Goal: Check status: Check status

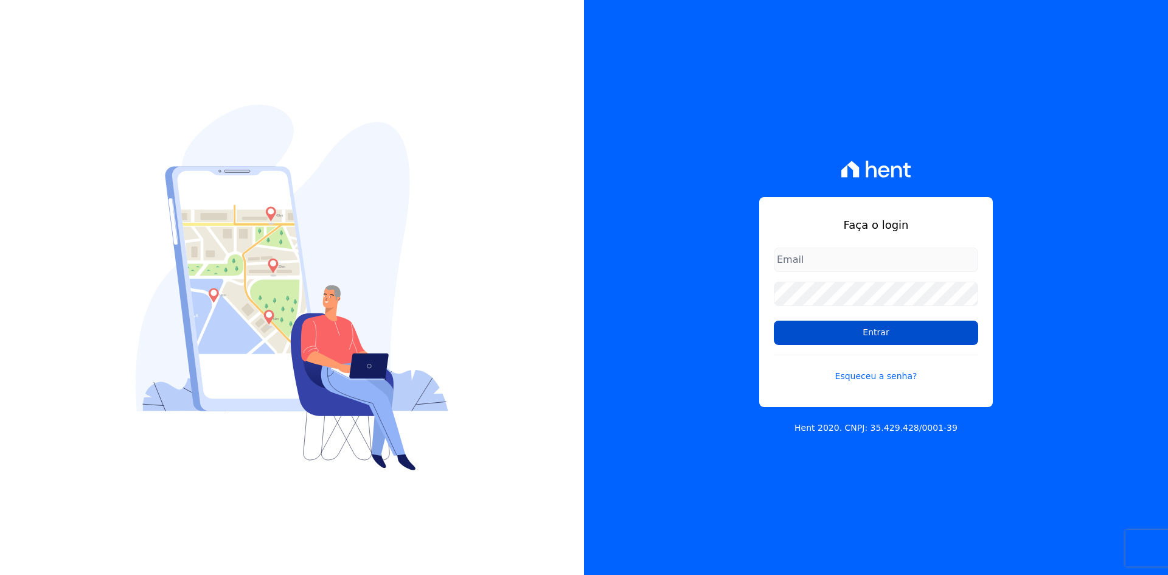
type input "[EMAIL_ADDRESS][DOMAIN_NAME]"
click at [804, 331] on input "Entrar" at bounding box center [876, 333] width 204 height 24
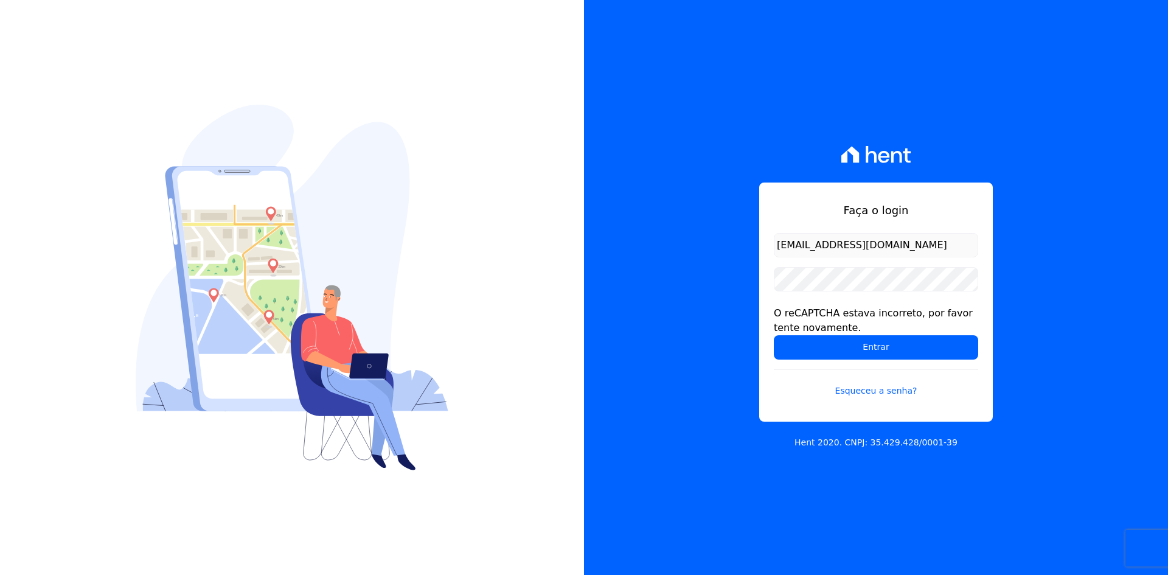
click at [692, 317] on div "Faça o login contato@grupokaiser.com.br O reCAPTCHA estava incorreto, por favor…" at bounding box center [876, 287] width 584 height 575
click at [787, 347] on input "Entrar" at bounding box center [876, 347] width 204 height 24
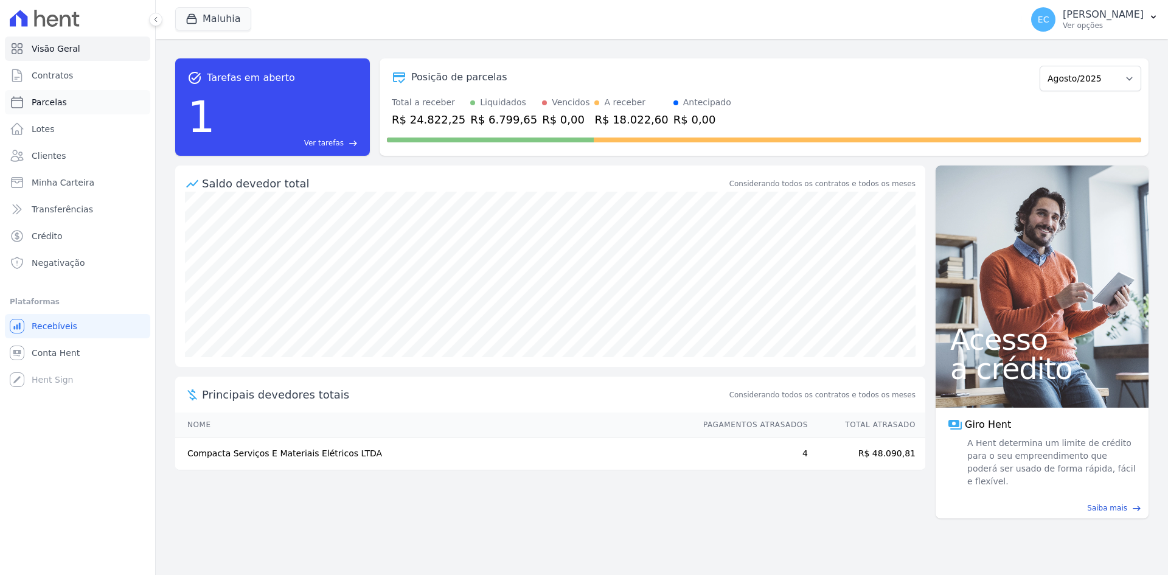
click at [67, 99] on link "Parcelas" at bounding box center [77, 102] width 145 height 24
select select
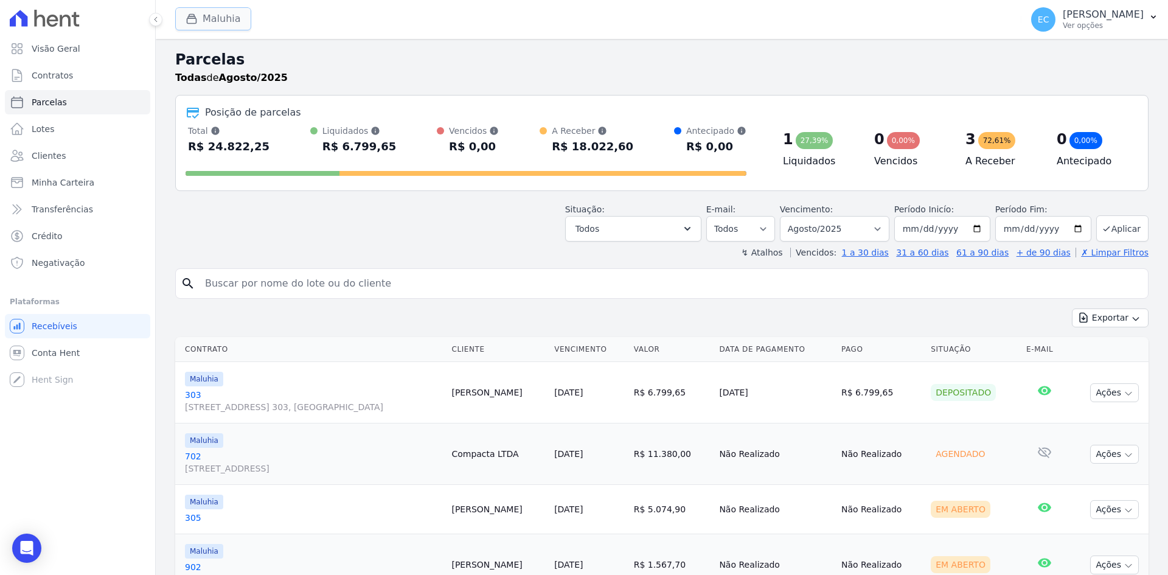
click at [187, 12] on button "Maluhia" at bounding box center [213, 18] width 76 height 23
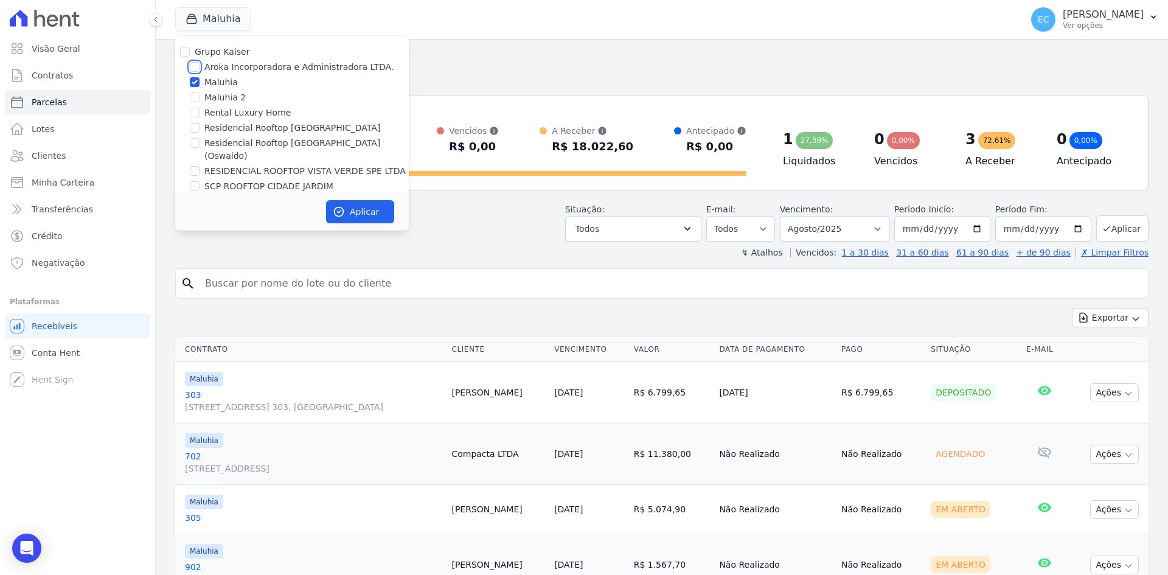
click at [192, 64] on input "Aroka Incorporadora e Administradora LTDA." at bounding box center [195, 67] width 10 height 10
checkbox input "true"
click at [191, 81] on input "Maluhia" at bounding box center [195, 82] width 10 height 10
checkbox input "false"
click at [340, 207] on icon "button" at bounding box center [339, 211] width 9 height 9
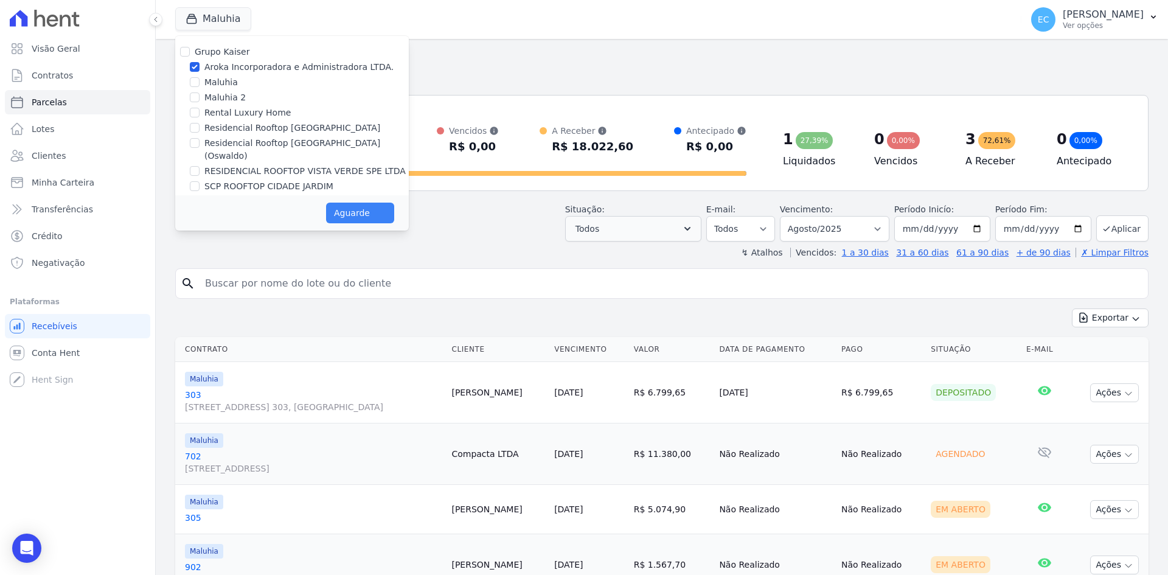
select select
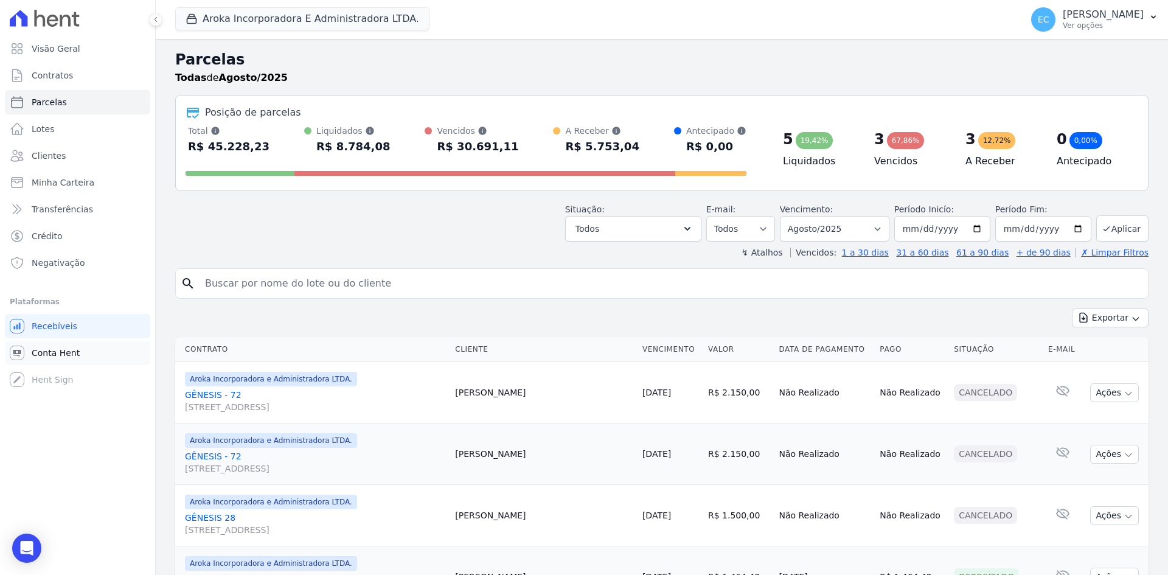
click at [47, 357] on span "Conta Hent" at bounding box center [56, 353] width 48 height 12
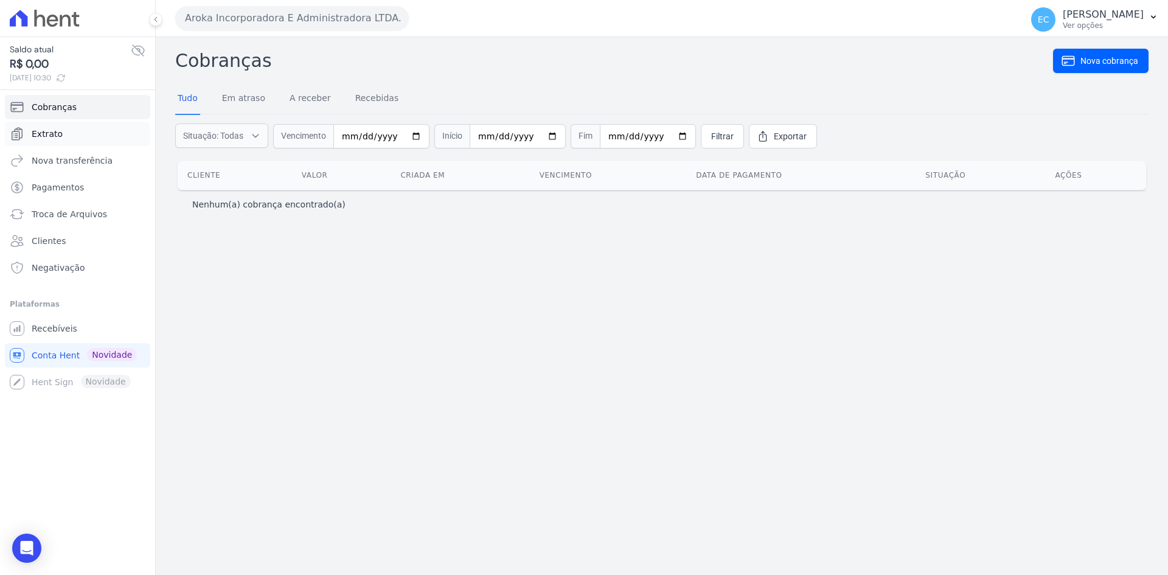
click at [71, 139] on link "Extrato" at bounding box center [77, 134] width 145 height 24
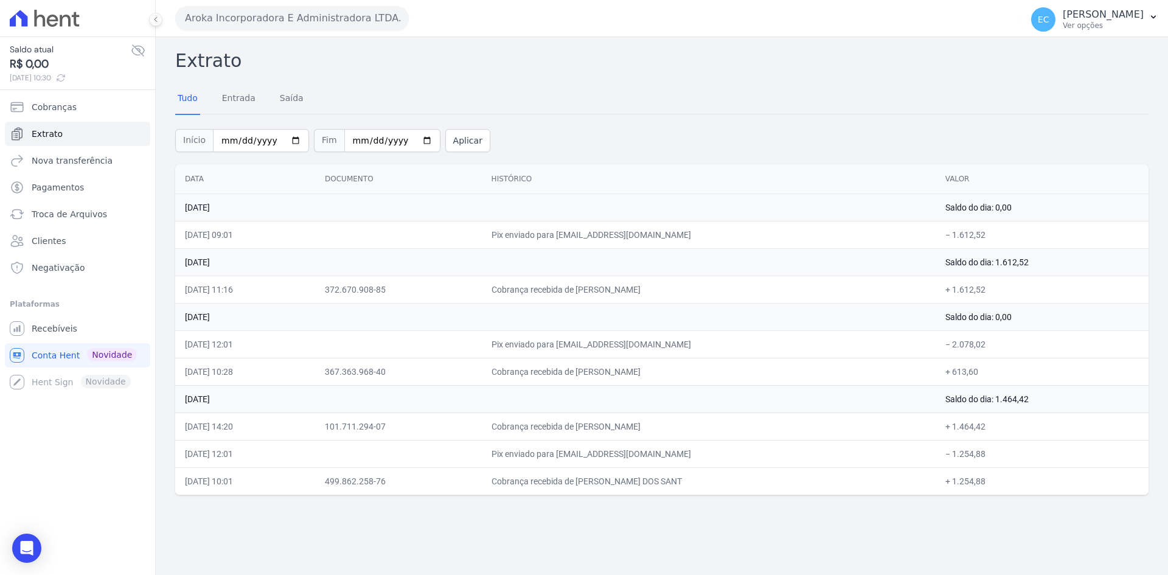
click at [290, 20] on button "Aroka Incorporadora E Administradora LTDA." at bounding box center [292, 18] width 234 height 24
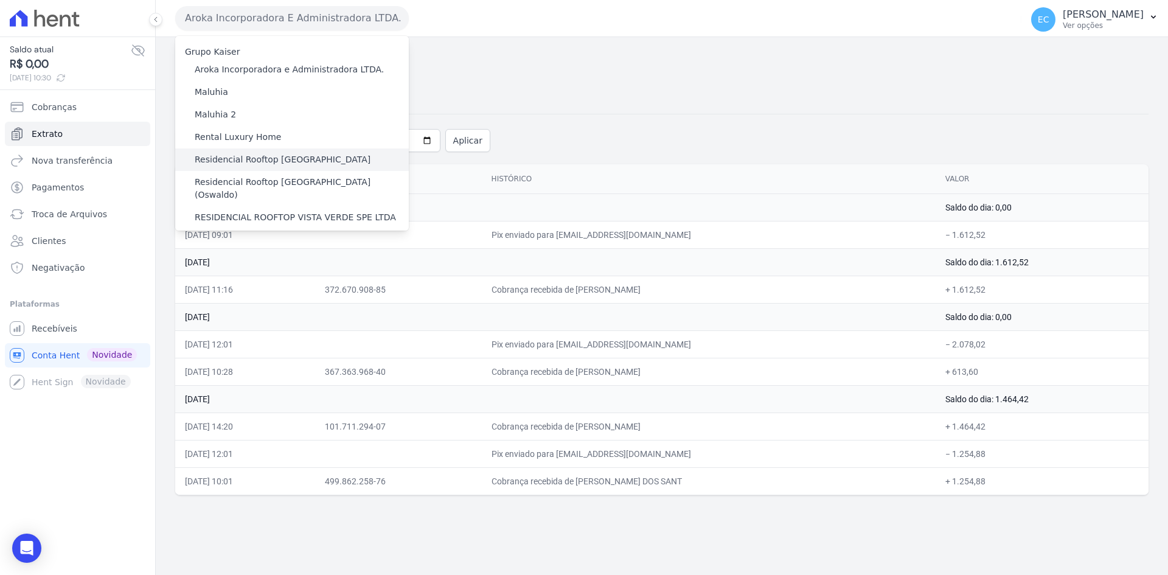
click at [294, 157] on label "Residencial Rooftop Vista Verde" at bounding box center [283, 159] width 176 height 13
click at [0, 0] on input "Residencial Rooftop Vista Verde" at bounding box center [0, 0] width 0 height 0
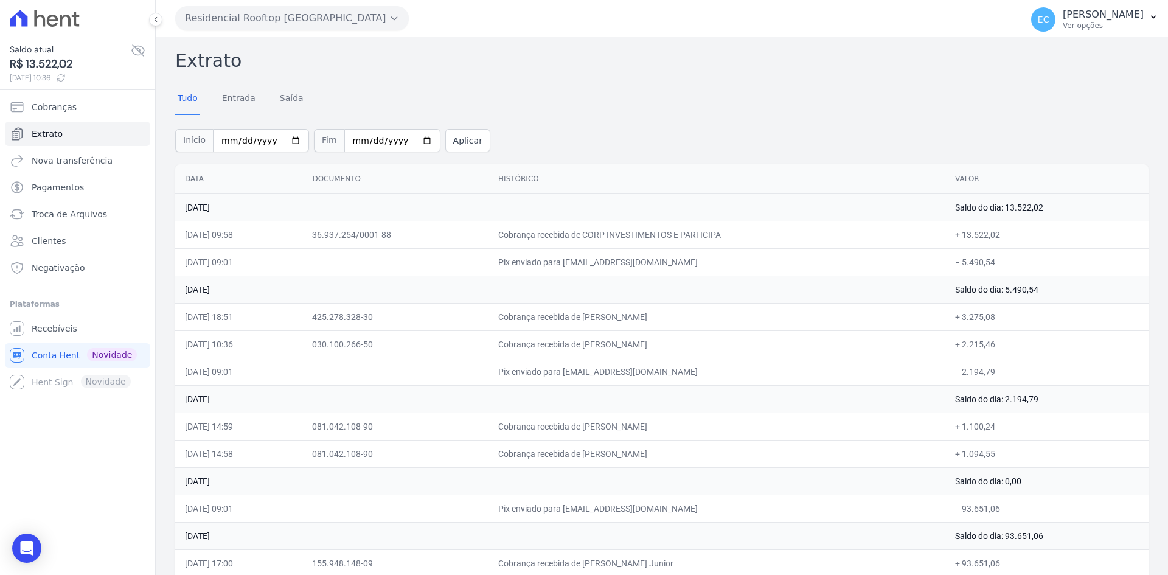
drag, startPoint x: 604, startPoint y: 342, endPoint x: 702, endPoint y: 343, distance: 98.0
click at [686, 338] on td "Cobrança recebida de Caio Magno de Assuncao" at bounding box center [717, 343] width 457 height 27
click at [743, 354] on td "Cobrança recebida de Caio Magno de Assuncao" at bounding box center [717, 343] width 457 height 27
click at [80, 321] on link "Recebíveis" at bounding box center [77, 328] width 145 height 24
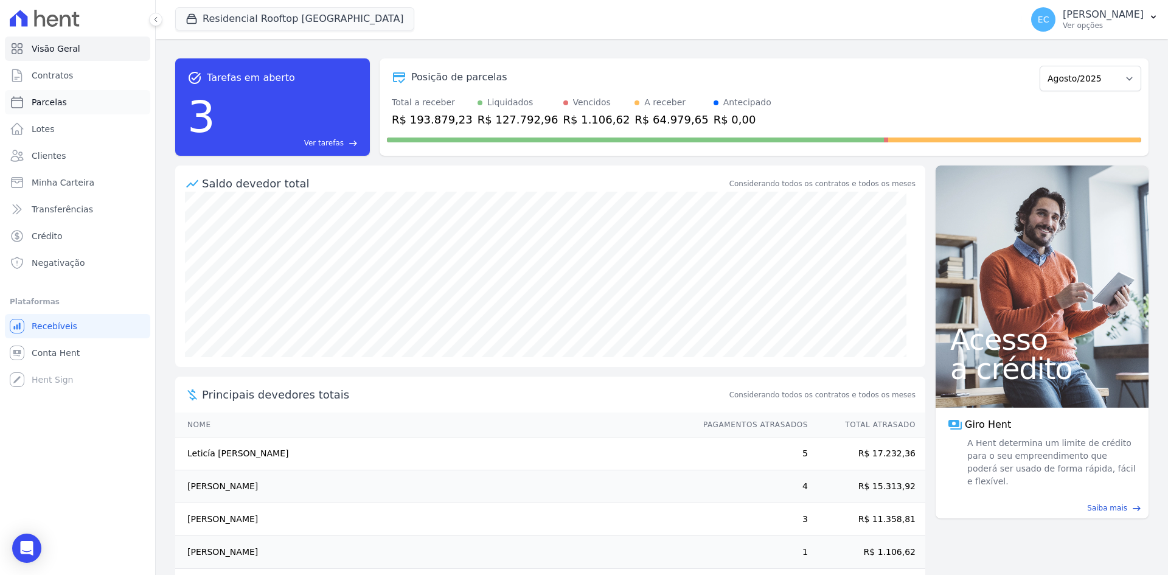
click at [72, 99] on link "Parcelas" at bounding box center [77, 102] width 145 height 24
select select
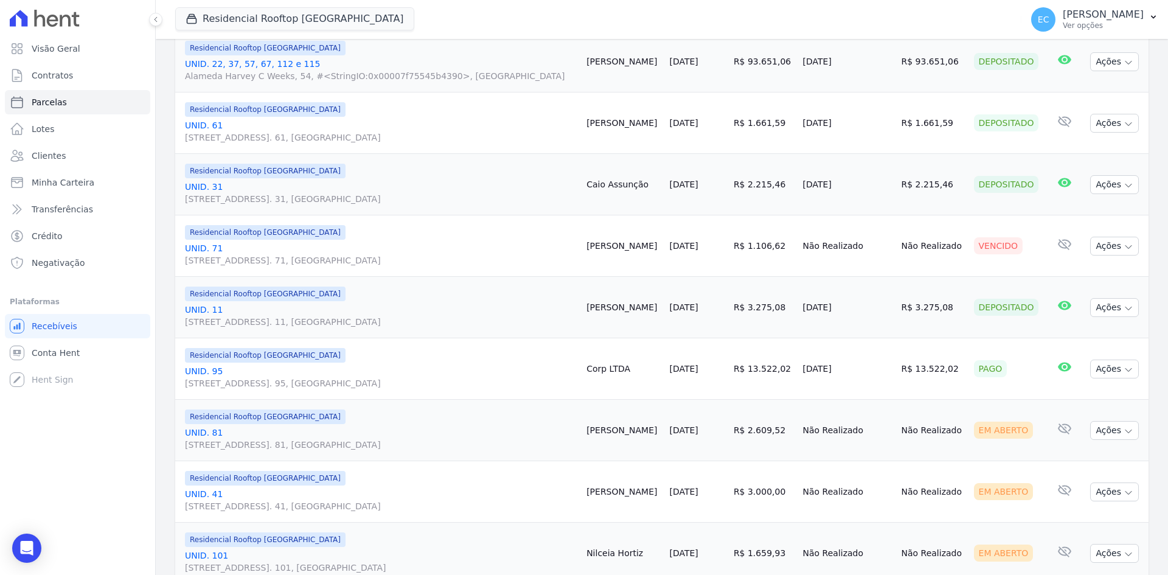
scroll to position [730, 0]
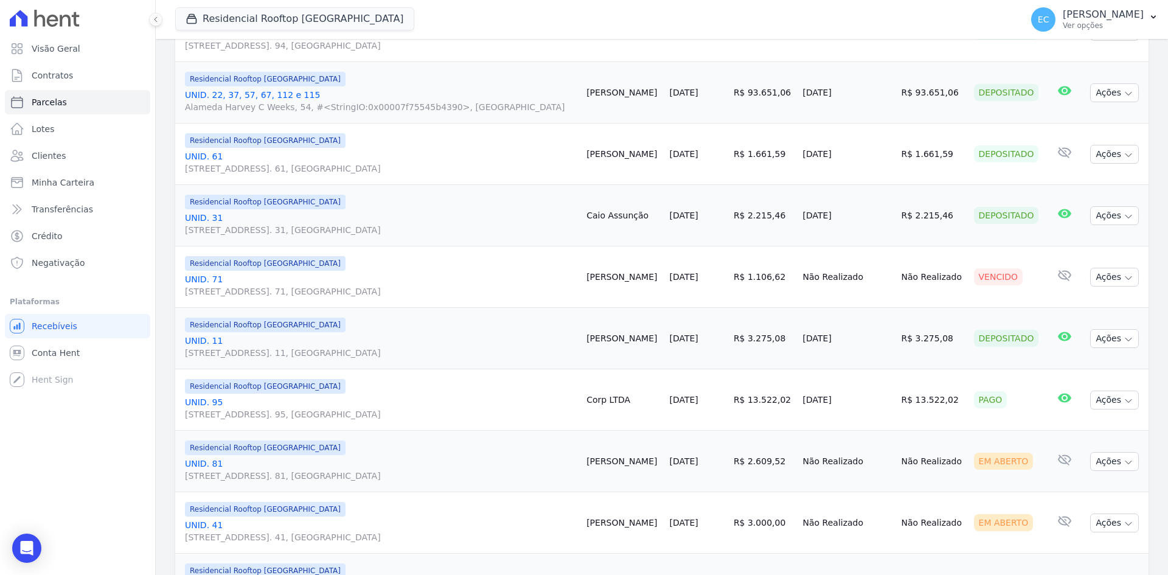
drag, startPoint x: 552, startPoint y: 273, endPoint x: 635, endPoint y: 290, distance: 85.2
click at [635, 290] on tr "Residencial Rooftop Vista Verde UNID. 71 Alameda Harvey C Weeks, 54, Apto. 71, …" at bounding box center [661, 276] width 973 height 61
click at [628, 302] on td "Fabio Moreira" at bounding box center [623, 276] width 83 height 61
click at [229, 16] on button "Residencial Rooftop Vista Verde" at bounding box center [294, 18] width 239 height 23
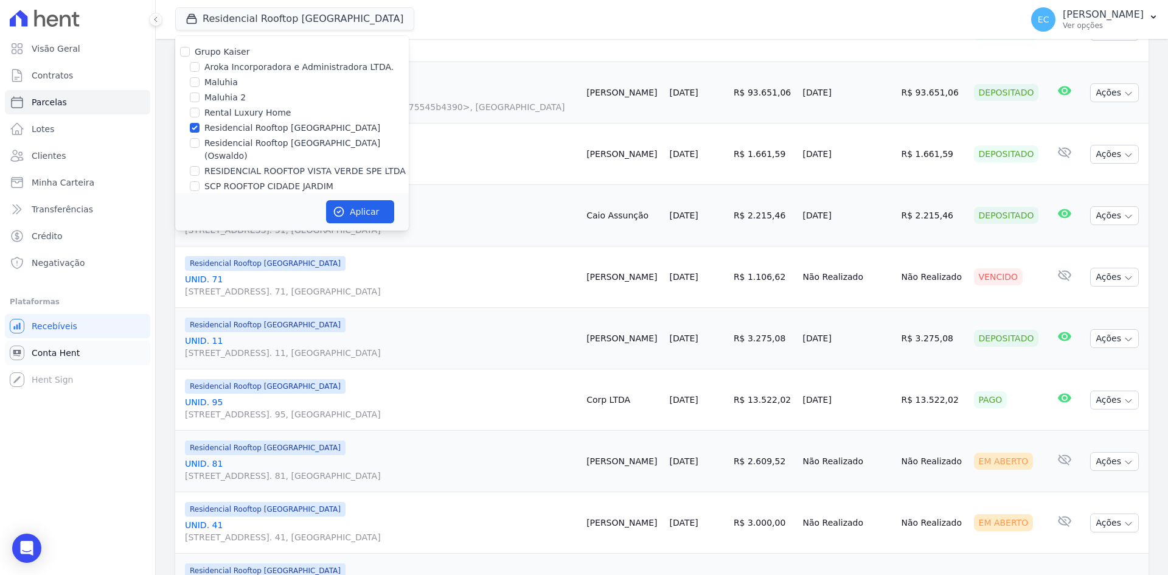
click at [116, 354] on link "Conta Hent" at bounding box center [77, 353] width 145 height 24
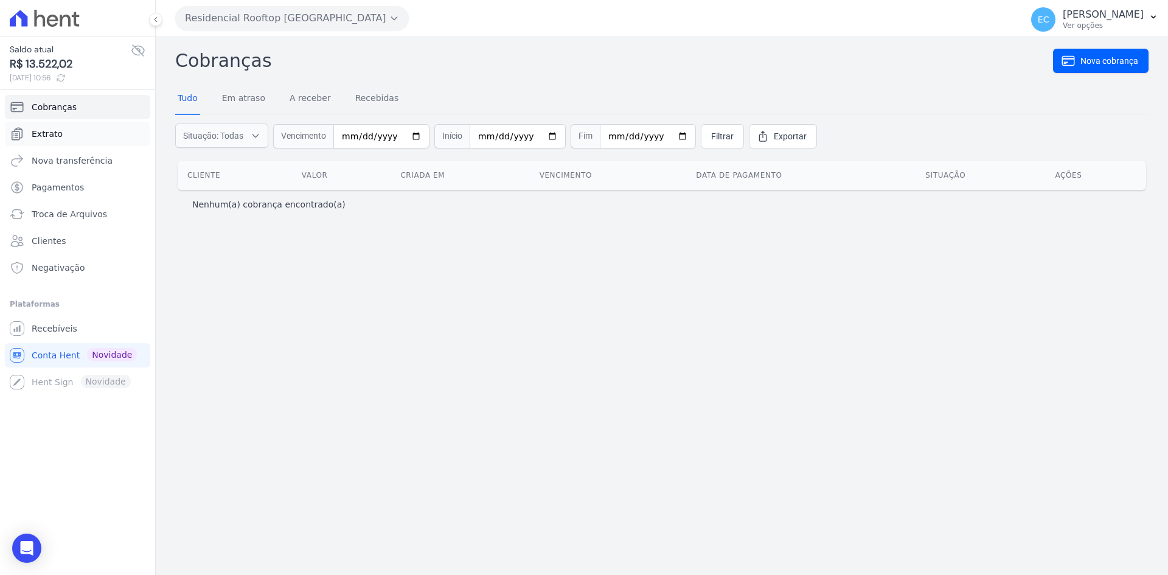
click at [78, 141] on link "Extrato" at bounding box center [77, 134] width 145 height 24
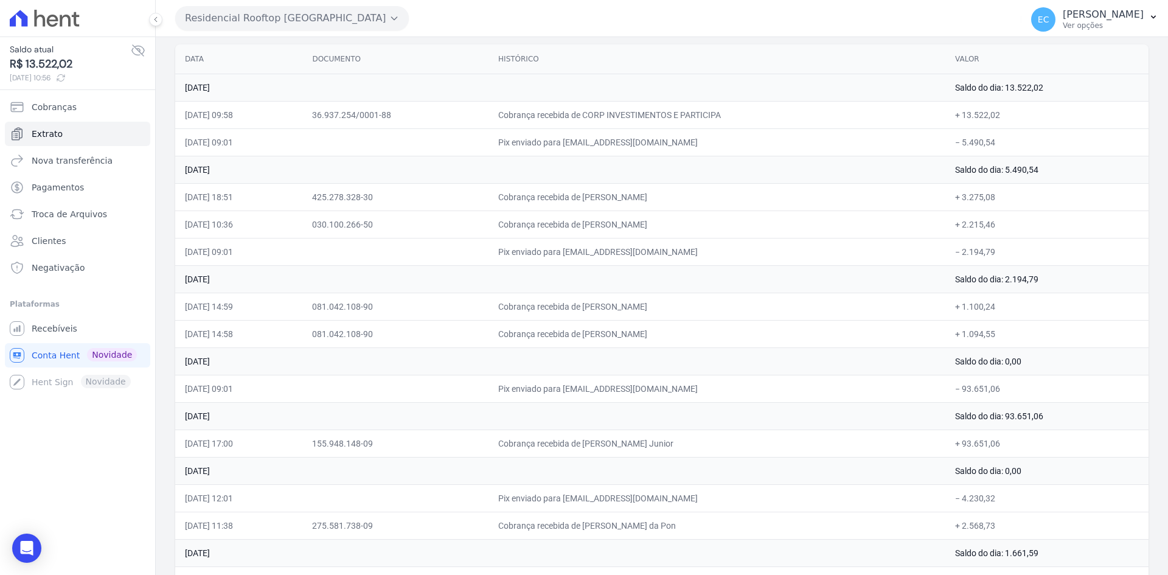
scroll to position [122, 0]
drag, startPoint x: 960, startPoint y: 249, endPoint x: 1005, endPoint y: 301, distance: 68.6
click at [1005, 301] on tbody "18 de Agosto de 2025 Saldo do dia: 13.522,02 18/08/2025, 09:58 36.937.254/0001-…" at bounding box center [661, 455] width 973 height 767
click at [1019, 326] on td "+ 1.094,55" at bounding box center [1046, 331] width 203 height 27
drag, startPoint x: 622, startPoint y: 323, endPoint x: 725, endPoint y: 336, distance: 103.6
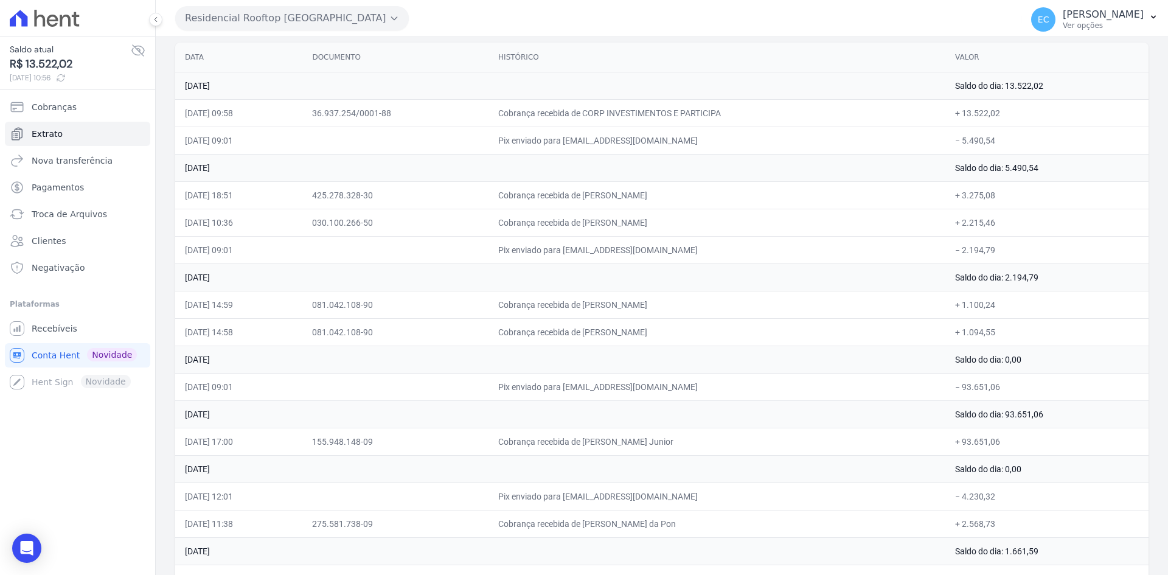
click at [646, 330] on tbody "18 de Agosto de 2025 Saldo do dia: 13.522,02 18/08/2025, 09:58 36.937.254/0001-…" at bounding box center [661, 455] width 973 height 767
click at [725, 336] on td "Cobrança recebida de Fabio Augusto Moreira" at bounding box center [717, 331] width 457 height 27
click at [77, 325] on link "Recebíveis" at bounding box center [77, 328] width 145 height 24
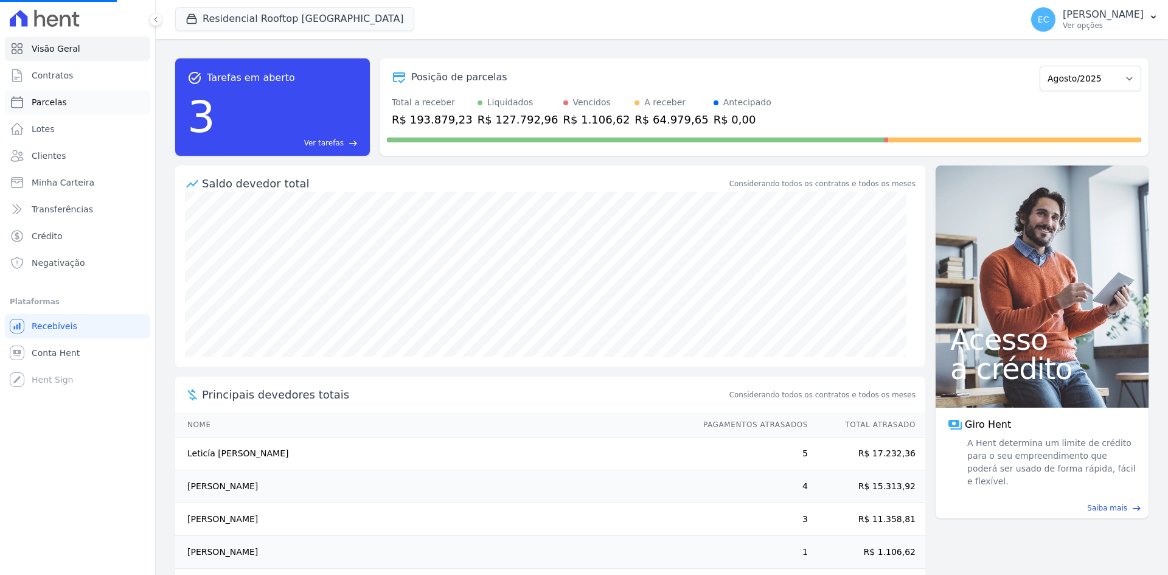
select select
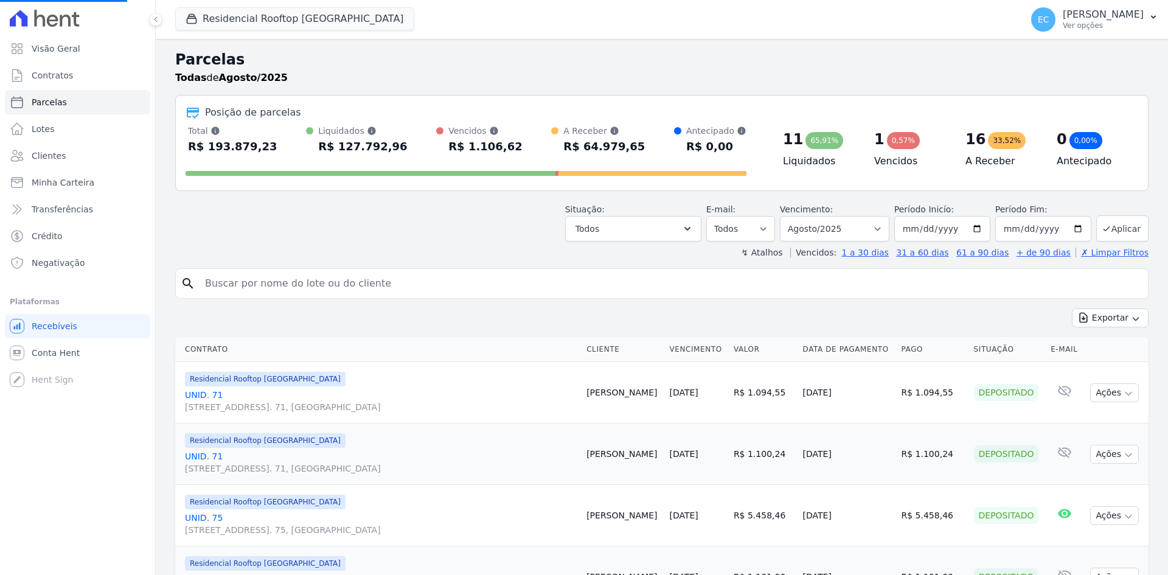
click at [286, 287] on input "search" at bounding box center [670, 283] width 945 height 24
type input "71"
click at [209, 399] on link "UNID. 71 Alameda Harvey C Weeks, 54, Apto. 71, Cidade Vista Verde" at bounding box center [381, 401] width 392 height 24
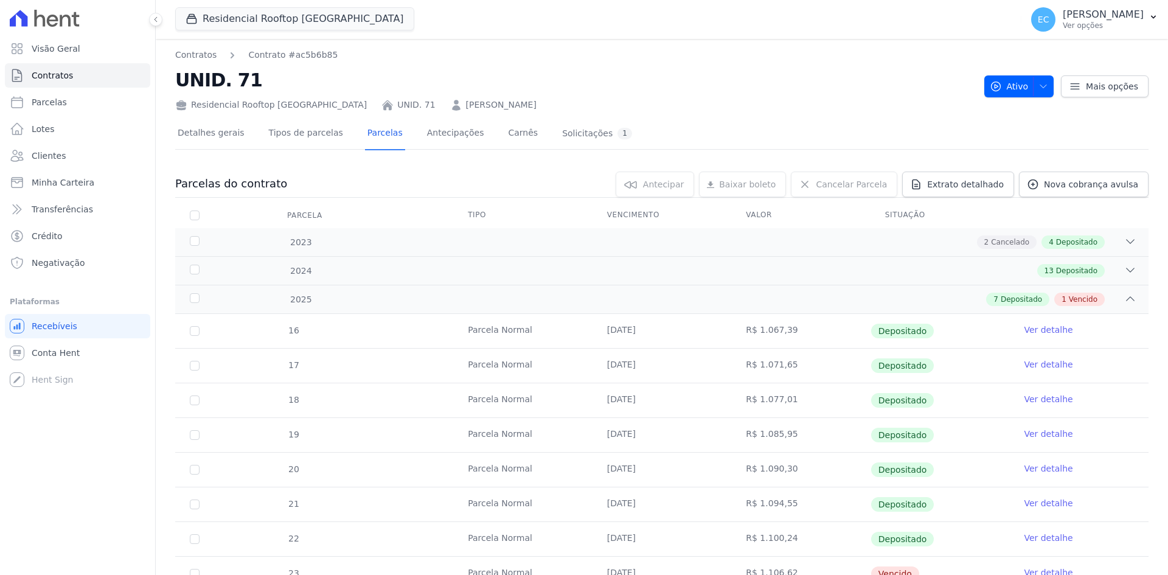
scroll to position [52, 0]
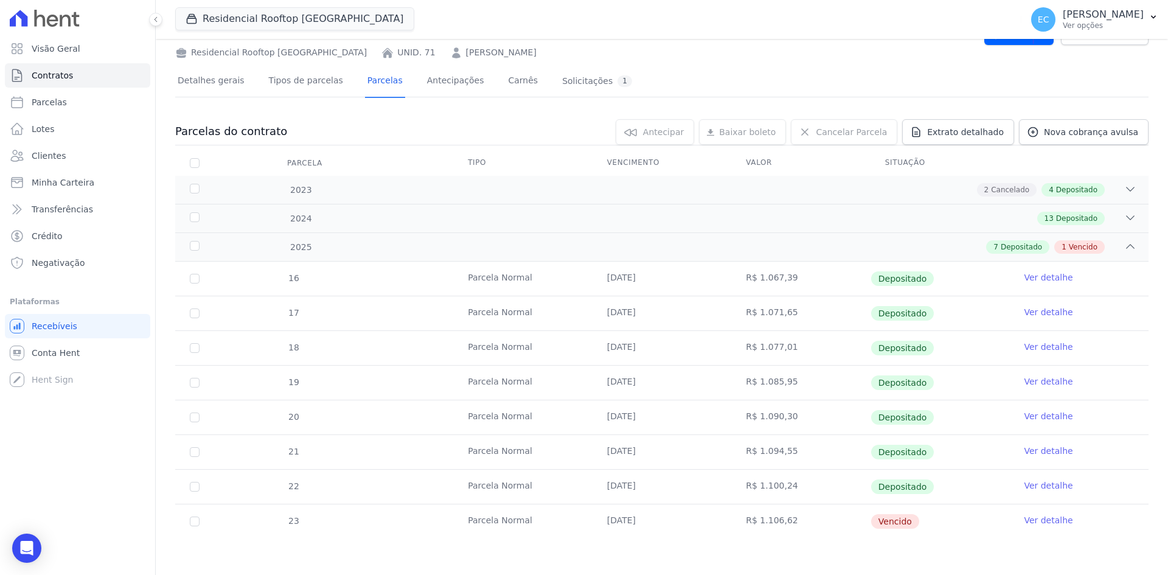
click at [1024, 451] on link "Ver detalhe" at bounding box center [1048, 451] width 49 height 12
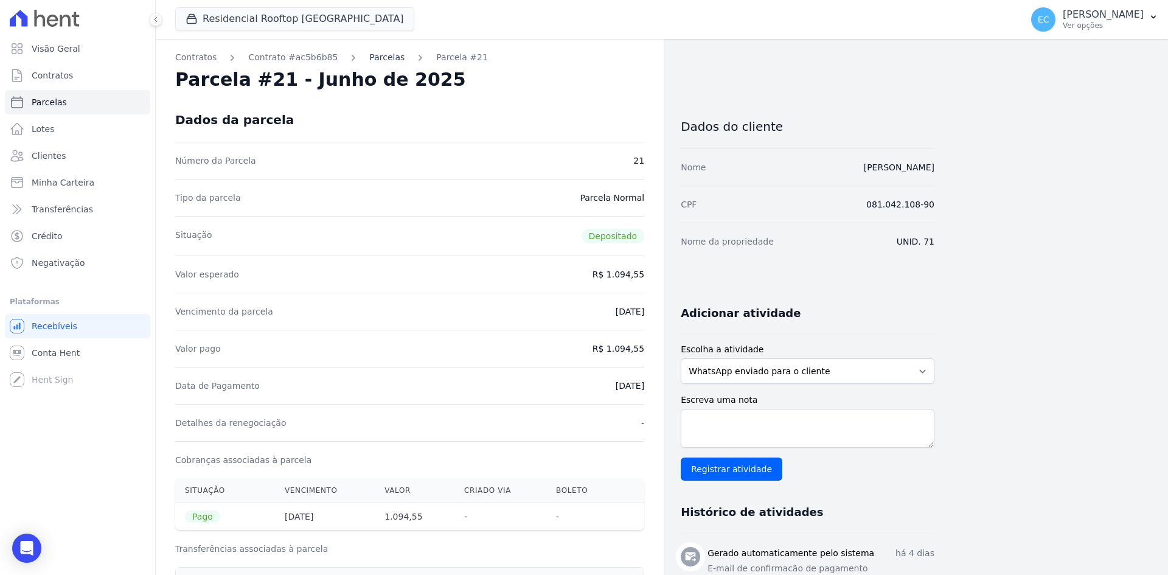
click at [375, 57] on link "Parcelas" at bounding box center [386, 57] width 35 height 13
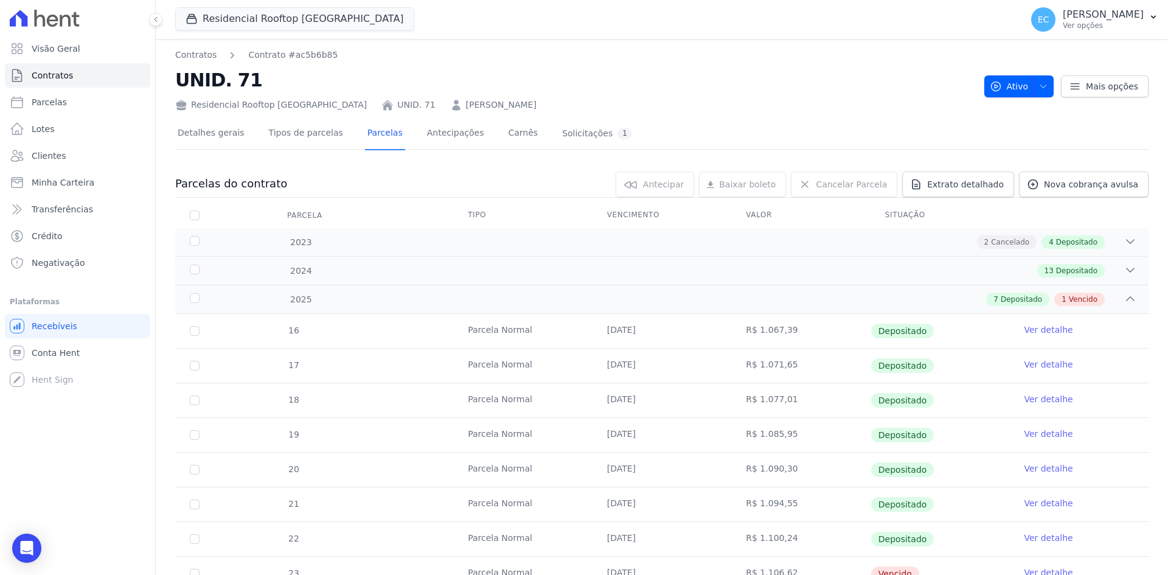
scroll to position [52, 0]
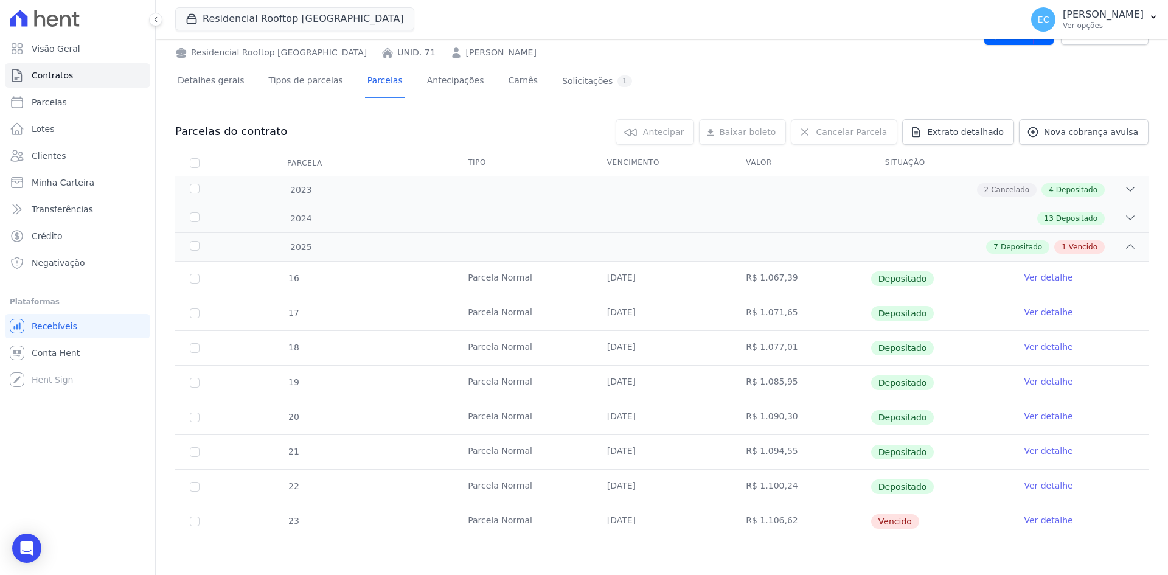
click at [1036, 489] on link "Ver detalhe" at bounding box center [1048, 485] width 49 height 12
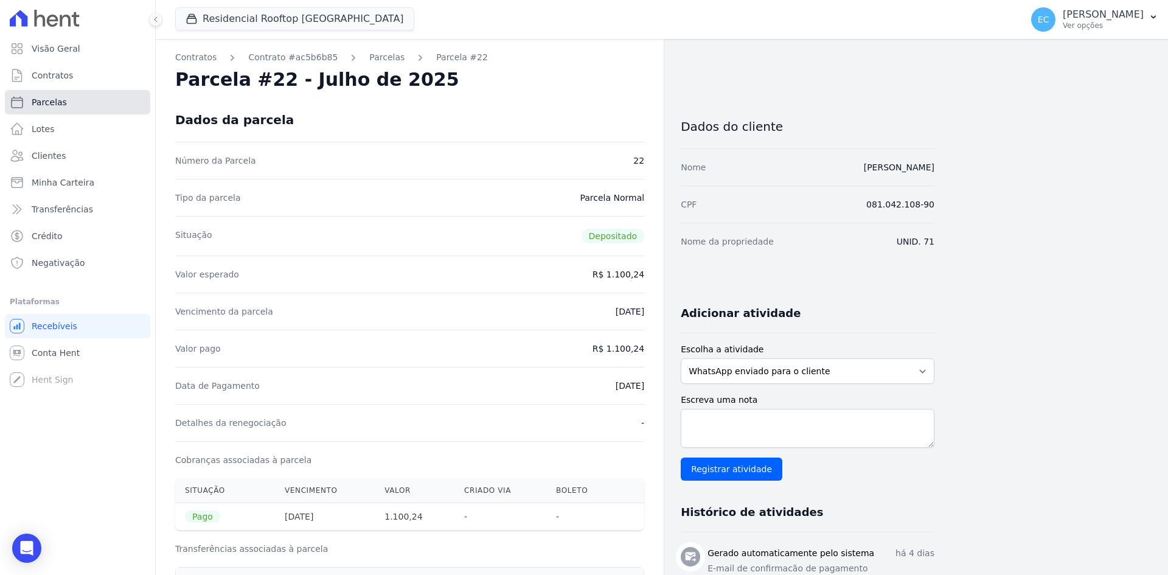
click at [55, 100] on span "Parcelas" at bounding box center [49, 102] width 35 height 12
select select
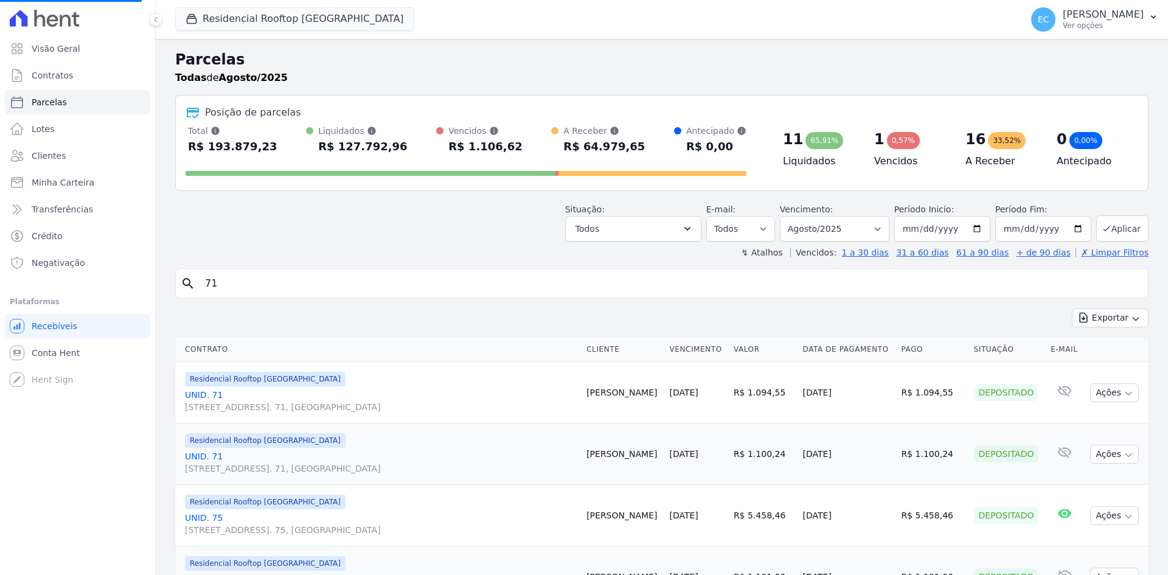
scroll to position [122, 0]
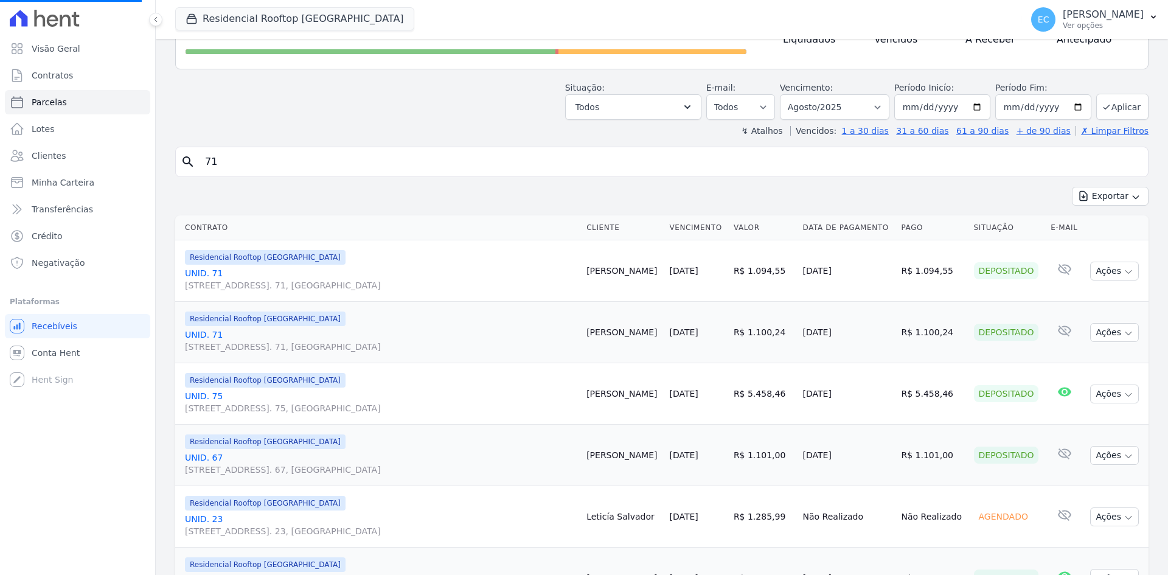
select select
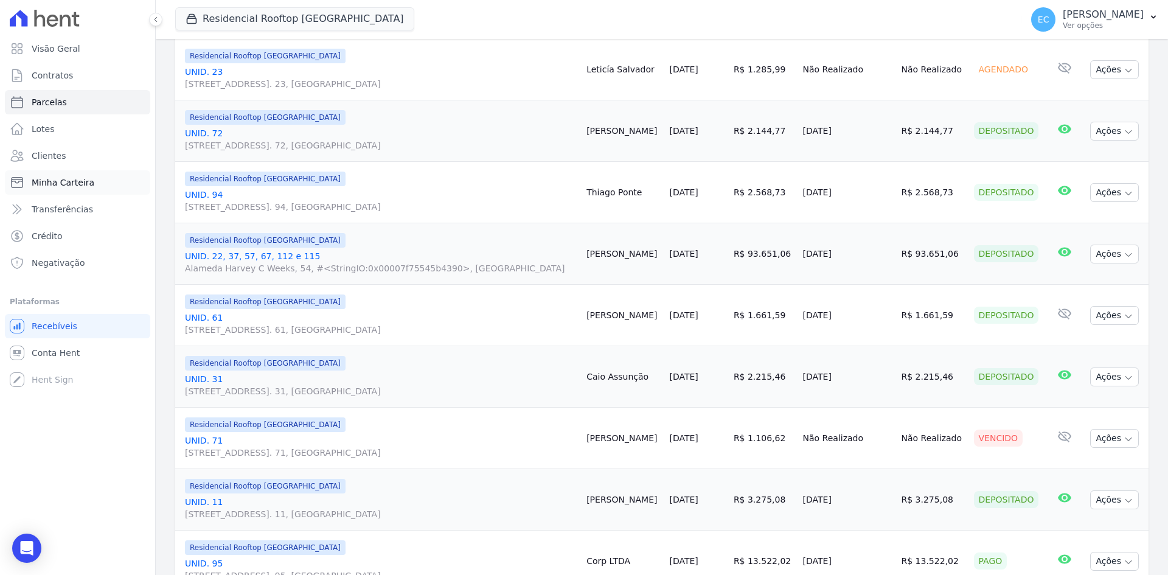
scroll to position [548, 0]
